Goal: Task Accomplishment & Management: Manage account settings

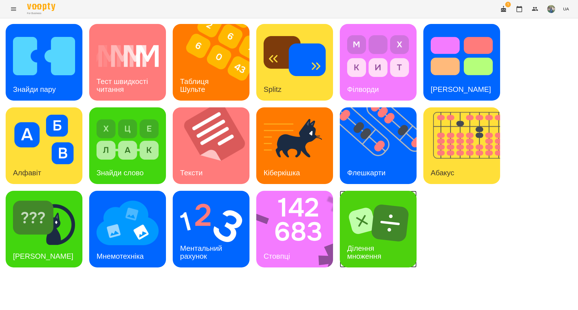
click at [377, 240] on div "Ділення множення" at bounding box center [378, 253] width 77 height 30
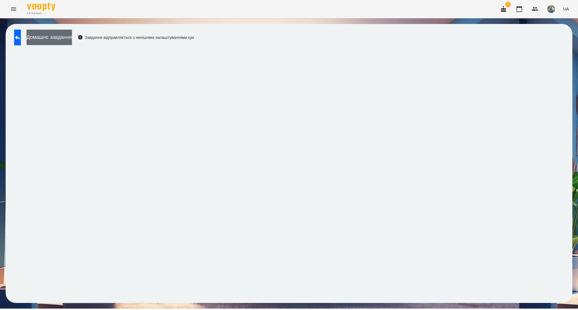
click at [70, 37] on button "Домашнє завдання" at bounding box center [49, 38] width 45 height 16
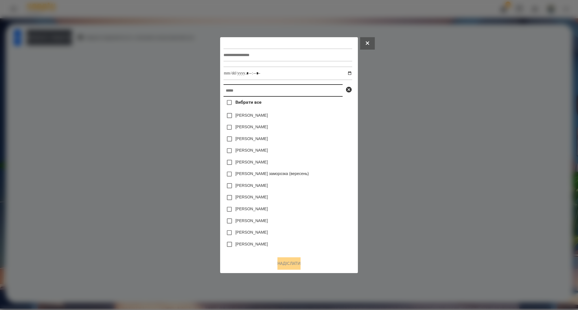
click at [236, 91] on input "text" at bounding box center [282, 90] width 119 height 12
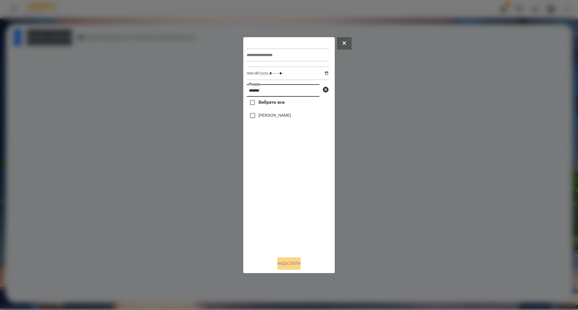
type input "*******"
click at [259, 105] on span "Вибрати все" at bounding box center [271, 102] width 26 height 7
click at [262, 56] on input "text" at bounding box center [288, 55] width 82 height 13
type input "**********"
click at [322, 72] on input "datetime-local" at bounding box center [288, 74] width 82 height 14
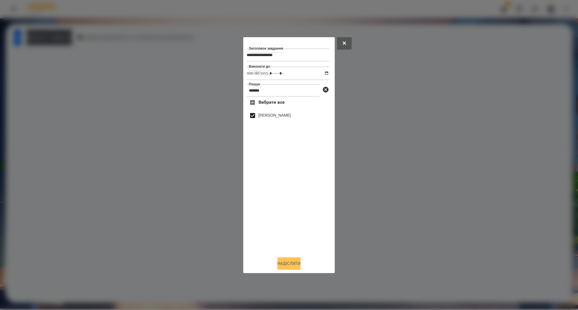
type input "**********"
click at [282, 265] on button "Надіслати" at bounding box center [288, 264] width 23 height 12
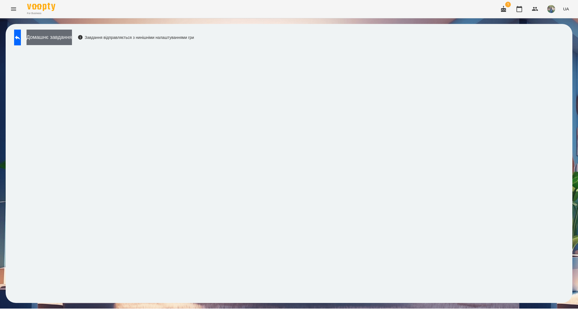
click at [62, 36] on button "Домашнє завдання" at bounding box center [49, 38] width 45 height 16
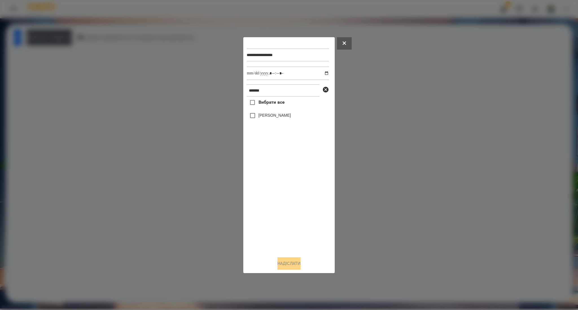
click at [273, 107] on label "Вибрати все" at bounding box center [266, 103] width 38 height 12
click at [322, 73] on input "datetime-local" at bounding box center [288, 74] width 82 height 14
type input "**********"
click at [279, 267] on button "Надіслати" at bounding box center [288, 264] width 23 height 12
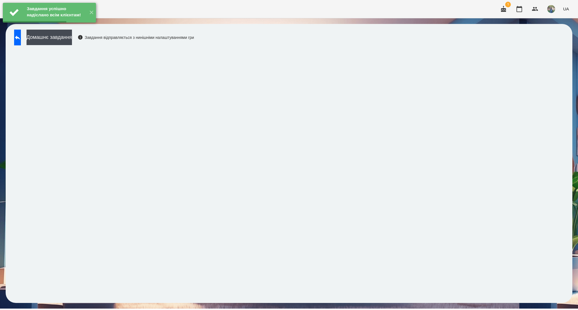
click at [80, 25] on div "Завдання успішно надіслано всім клієнтам! ✕" at bounding box center [49, 12] width 99 height 25
click at [72, 37] on button "Домашнє завдання" at bounding box center [49, 38] width 45 height 16
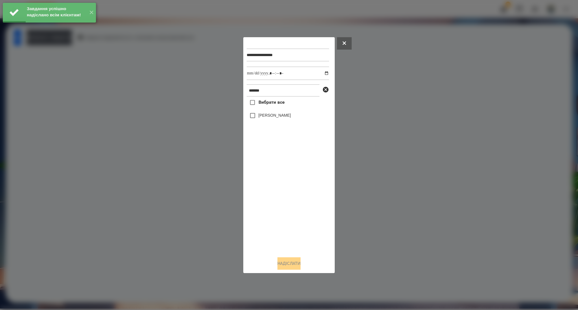
click at [272, 101] on span "Вибрати все" at bounding box center [271, 102] width 26 height 7
click at [322, 75] on input "datetime-local" at bounding box center [288, 74] width 82 height 14
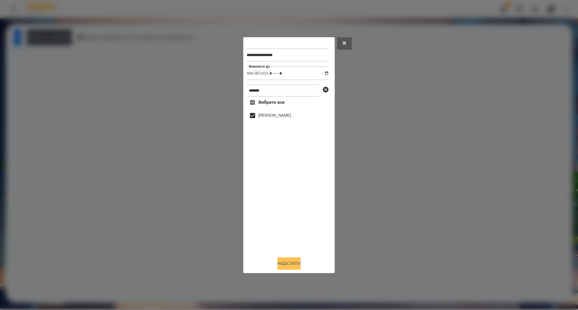
type input "**********"
click at [283, 262] on button "Надіслати" at bounding box center [288, 264] width 23 height 12
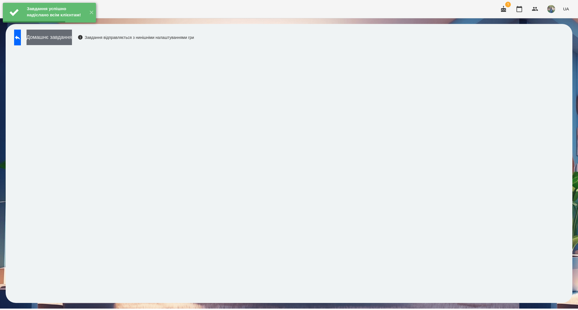
click at [59, 38] on button "Домашнє завдання" at bounding box center [49, 38] width 45 height 16
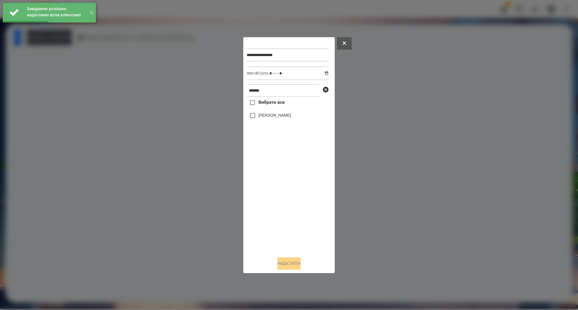
click at [266, 107] on label "Вибрати все" at bounding box center [266, 103] width 38 height 12
click at [322, 74] on input "datetime-local" at bounding box center [288, 74] width 82 height 14
type input "**********"
click at [290, 266] on button "Надіслати" at bounding box center [288, 264] width 23 height 12
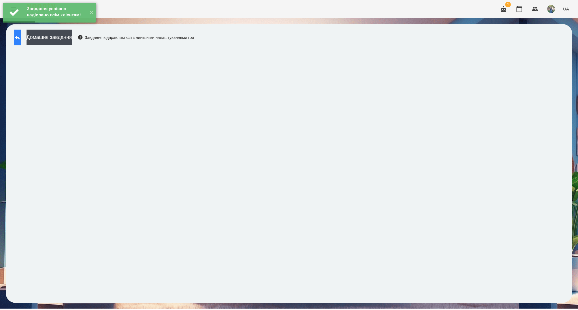
click at [21, 41] on button at bounding box center [17, 38] width 7 height 16
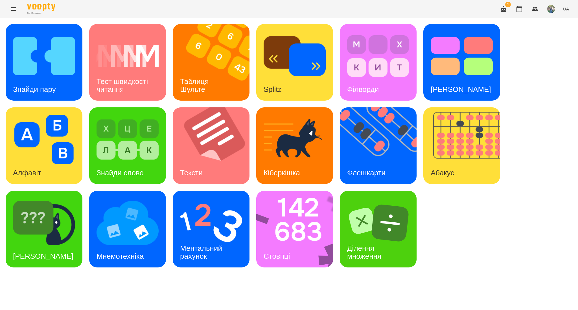
click at [11, 10] on icon "Menu" at bounding box center [13, 8] width 5 height 3
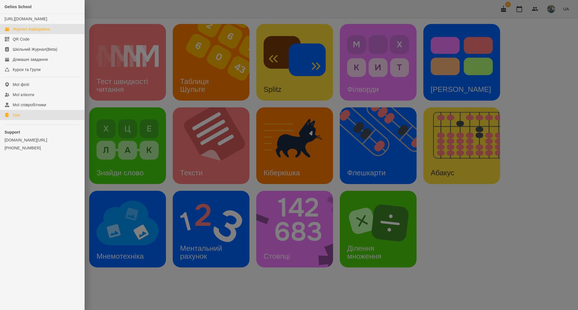
click at [29, 31] on link "Журнал відвідувань" at bounding box center [42, 29] width 84 height 10
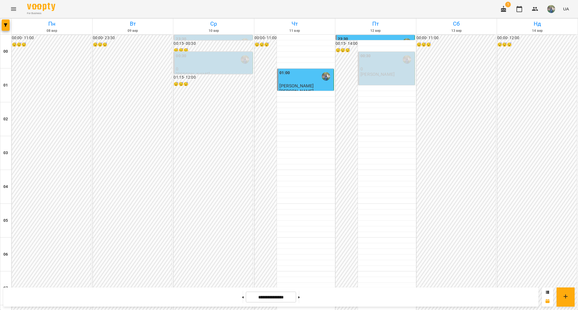
scroll to position [562, 0]
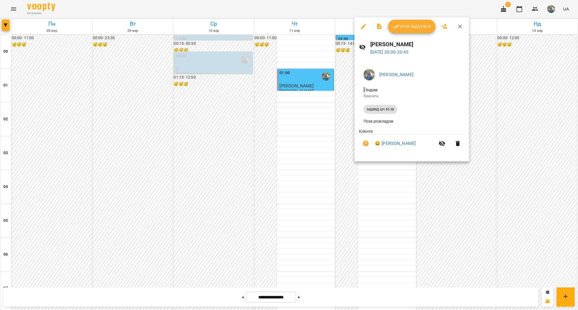
click at [395, 205] on div at bounding box center [289, 155] width 578 height 310
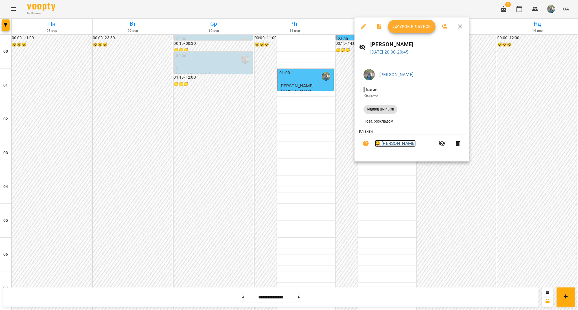
click at [388, 145] on link "😀 [PERSON_NAME]" at bounding box center [395, 143] width 41 height 7
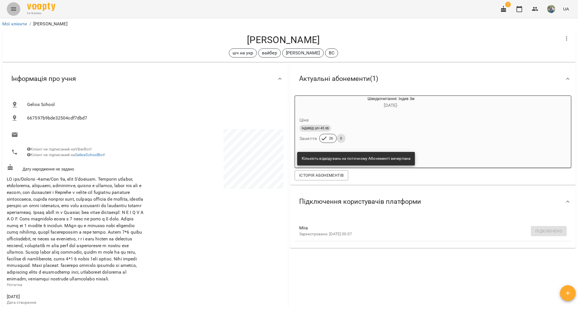
click at [17, 11] on button "Menu" at bounding box center [14, 9] width 14 height 14
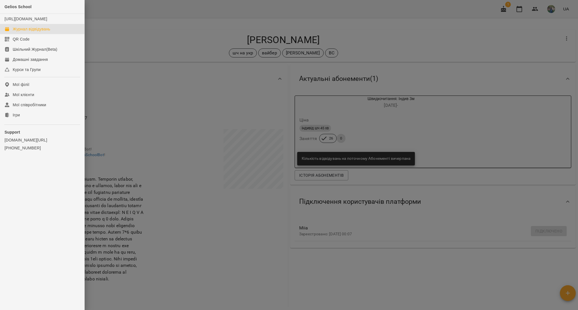
click at [28, 32] on div "Журнал відвідувань" at bounding box center [32, 29] width 38 height 6
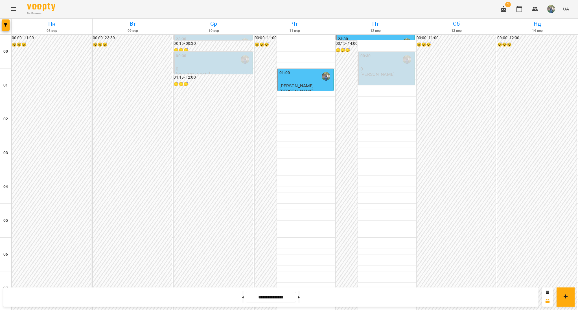
scroll to position [562, 0]
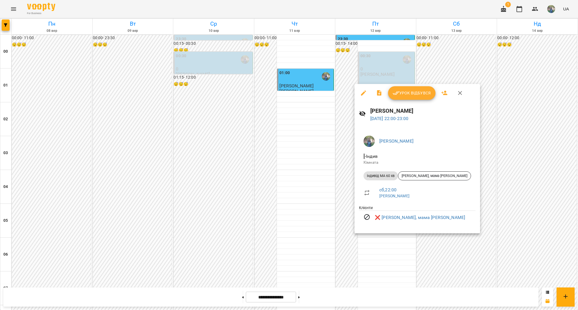
click at [362, 254] on div at bounding box center [289, 155] width 578 height 310
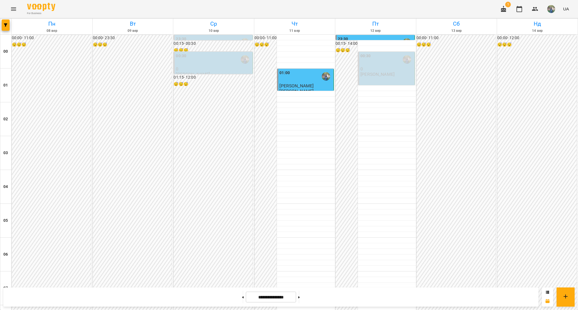
scroll to position [487, 0]
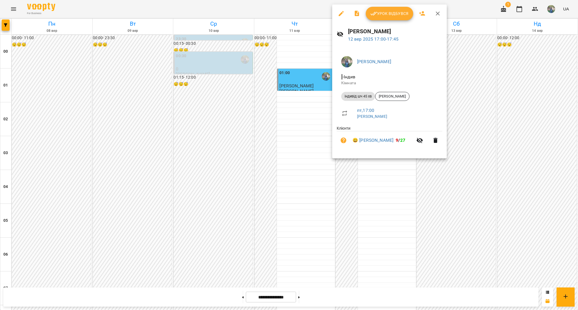
click at [376, 15] on icon "button" at bounding box center [373, 13] width 7 height 7
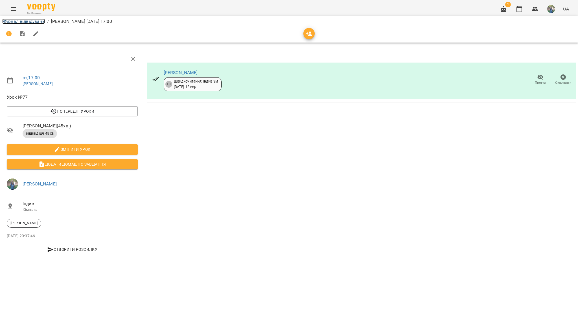
click at [12, 19] on link "Журнал відвідувань" at bounding box center [23, 21] width 43 height 5
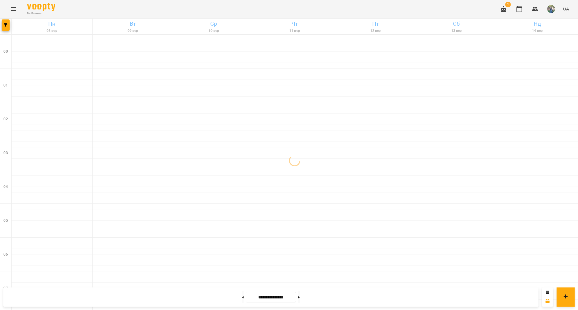
scroll to position [562, 0]
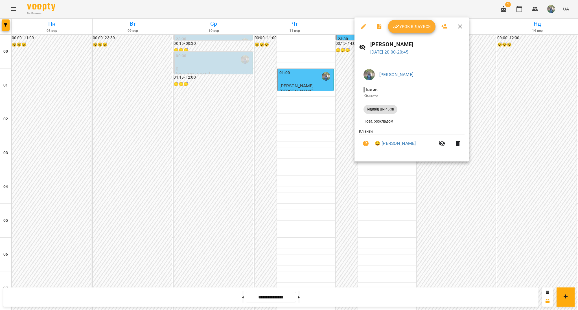
click at [459, 142] on icon "button" at bounding box center [457, 143] width 7 height 7
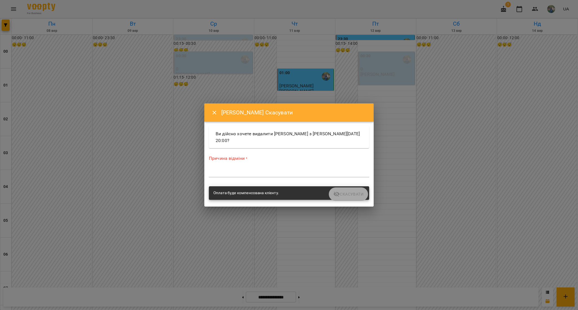
click at [232, 169] on div "*" at bounding box center [289, 172] width 160 height 9
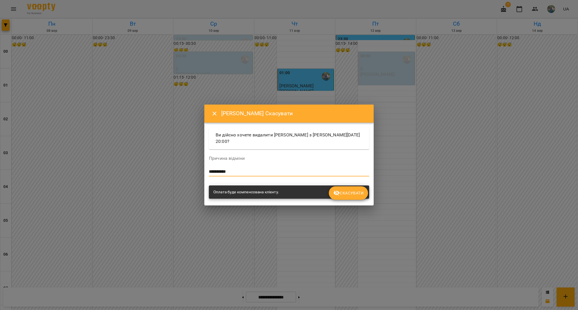
type textarea "**********"
click at [358, 192] on span "Скасувати" at bounding box center [348, 193] width 30 height 7
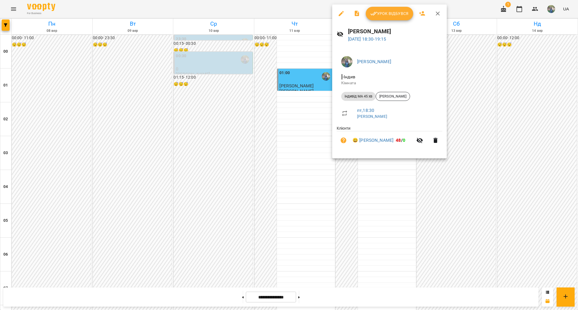
click at [432, 143] on icon "button" at bounding box center [435, 140] width 7 height 7
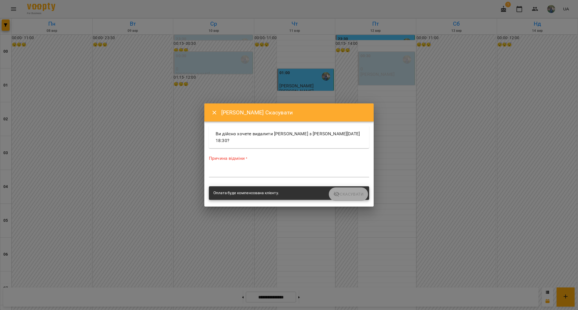
click at [253, 177] on div "*" at bounding box center [289, 172] width 160 height 9
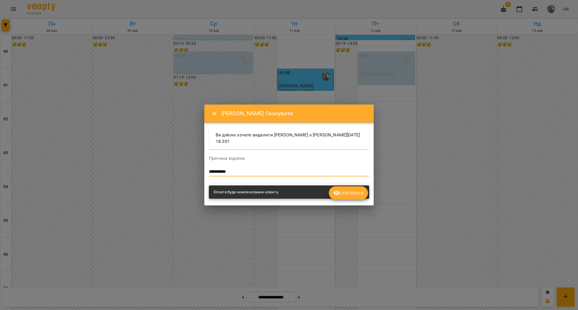
type textarea "**********"
click at [347, 197] on button "Скасувати" at bounding box center [348, 193] width 39 height 14
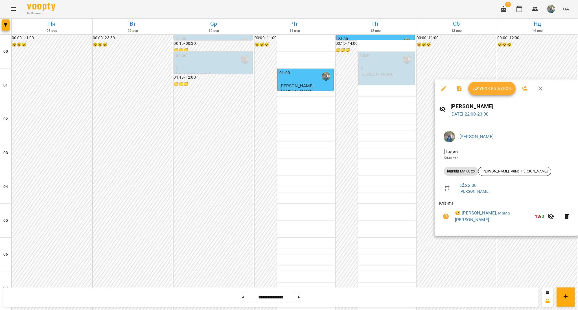
click at [463, 266] on div at bounding box center [289, 155] width 578 height 310
